Goal: Task Accomplishment & Management: Manage account settings

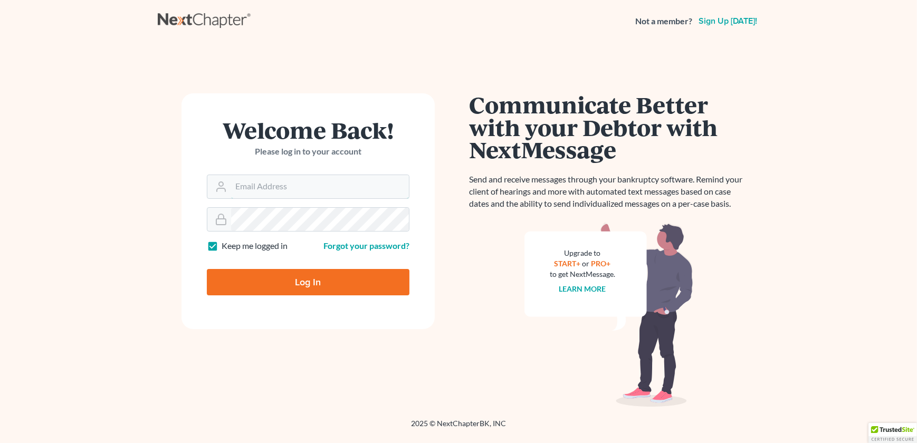
type input "[EMAIL_ADDRESS][DOMAIN_NAME]"
click at [314, 291] on input "Log In" at bounding box center [308, 282] width 203 height 26
type input "Thinking..."
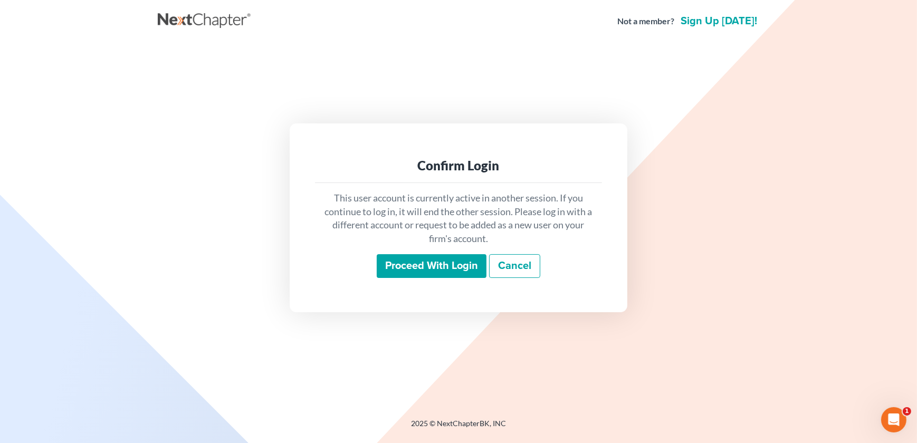
click at [409, 275] on input "Proceed with login" at bounding box center [432, 266] width 110 height 24
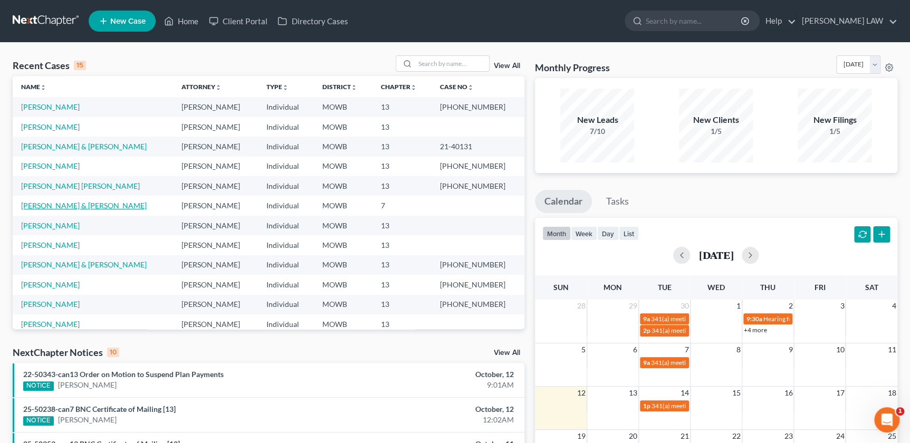
click at [64, 207] on link "[PERSON_NAME] & [PERSON_NAME]" at bounding box center [84, 205] width 126 height 9
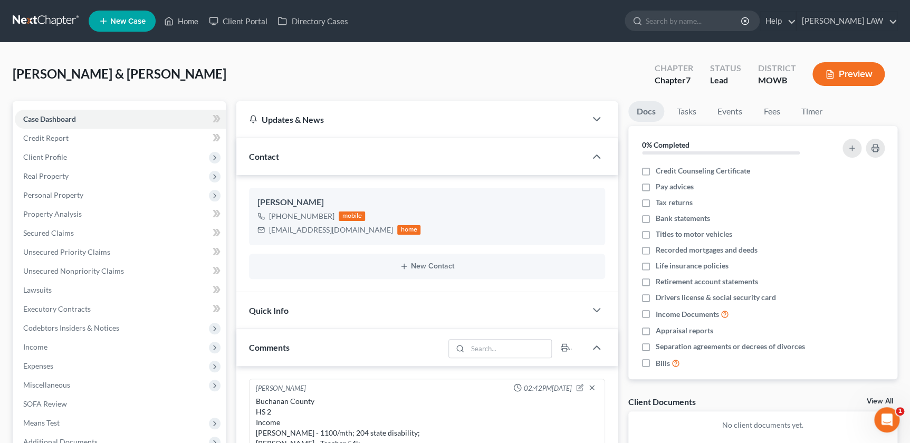
scroll to position [55, 0]
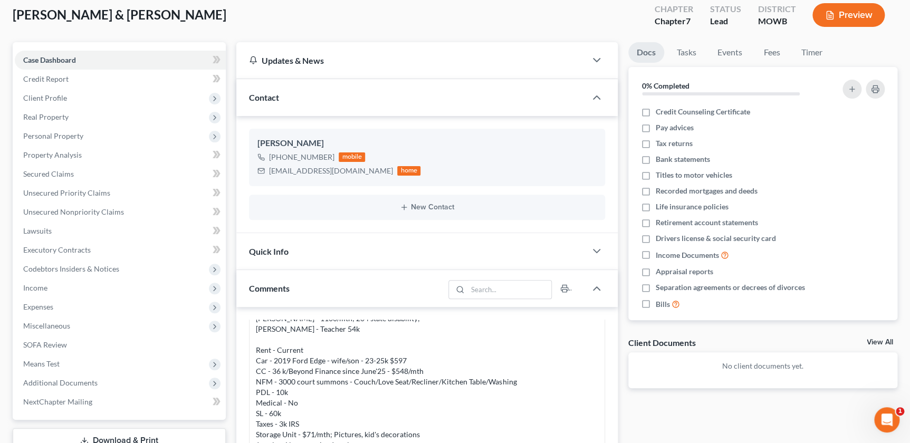
scroll to position [57, 0]
